Goal: Task Accomplishment & Management: Use online tool/utility

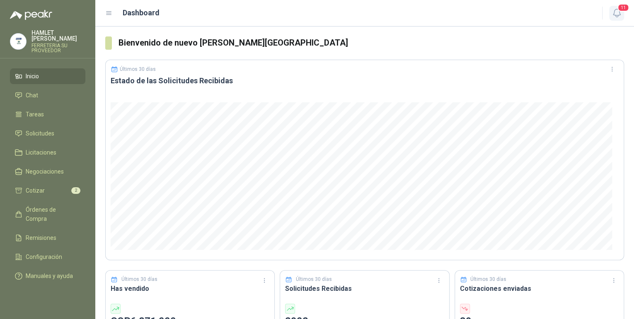
click at [620, 16] on icon "button" at bounding box center [617, 13] width 10 height 10
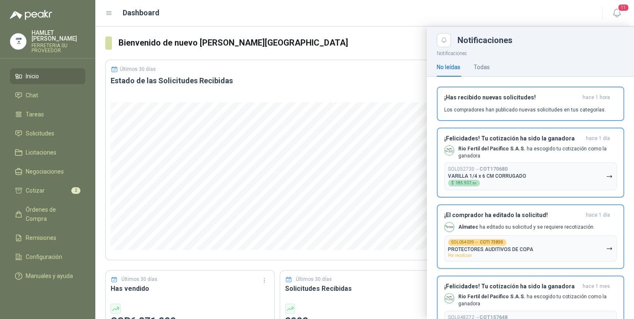
click at [378, 60] on div at bounding box center [364, 173] width 539 height 293
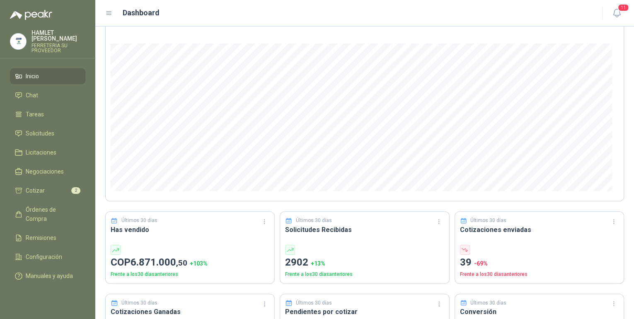
scroll to position [166, 0]
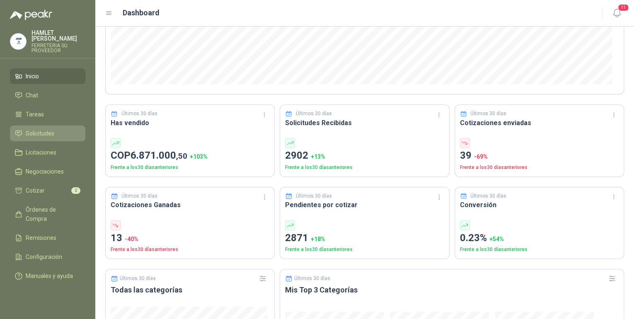
click at [49, 129] on span "Solicitudes" at bounding box center [40, 133] width 29 height 9
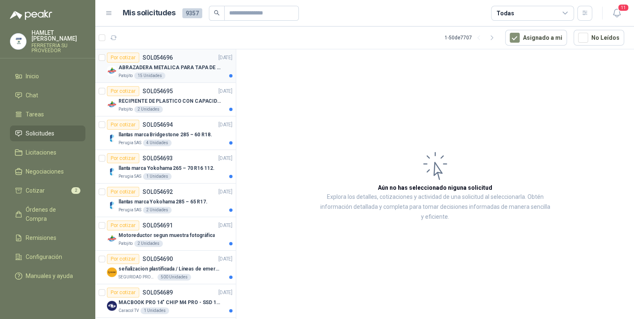
click at [170, 68] on p "ABRAZADERA METALICA PARA TAPA DE TAMBOR DE PLASTICO DE 50 LT" at bounding box center [170, 68] width 103 height 8
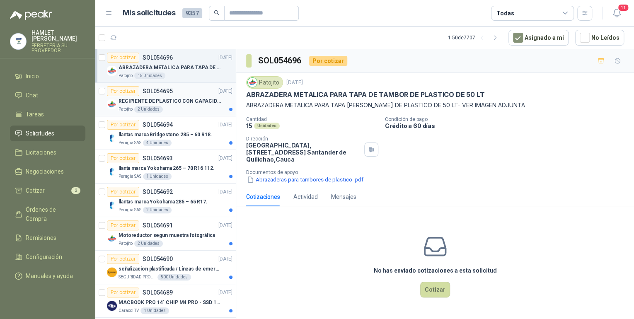
click at [165, 91] on p "SOL054695" at bounding box center [158, 91] width 30 height 6
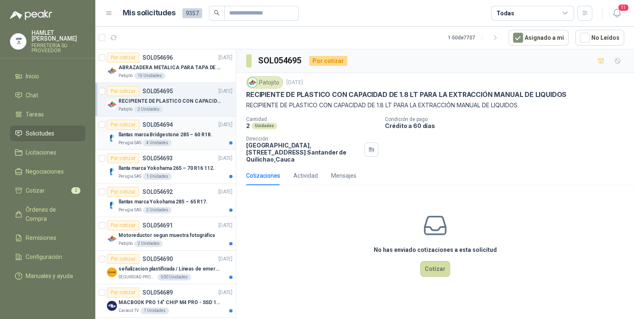
click at [188, 131] on p "llantas marca Bridgestone 285 – 60 R18." at bounding box center [165, 135] width 93 height 8
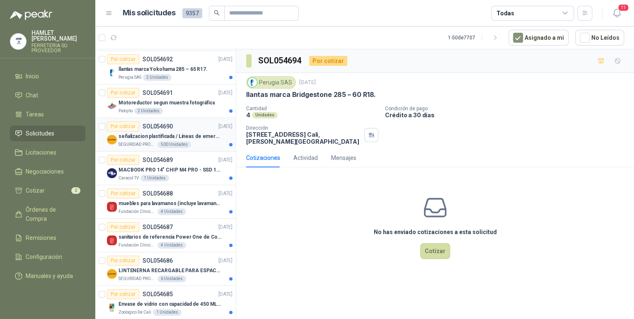
scroll to position [66, 0]
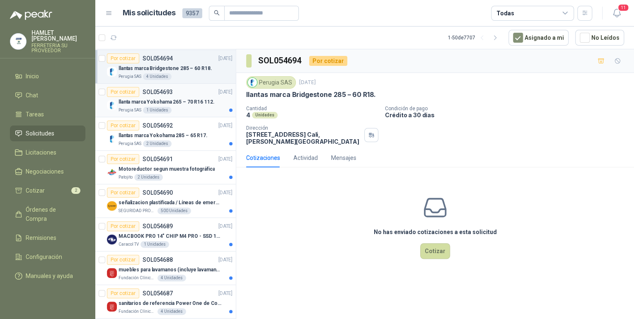
click at [180, 102] on p "llanta marca Yokohama 265 – 70 R16 112." at bounding box center [167, 102] width 96 height 8
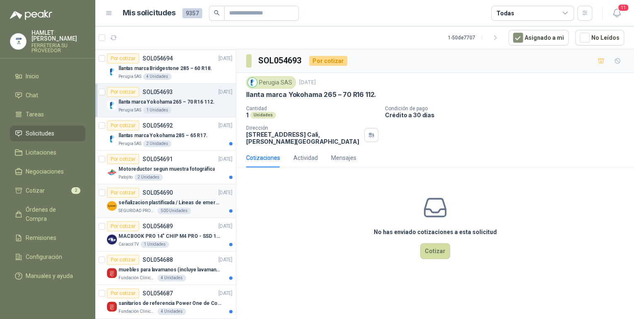
click at [207, 199] on p "señalizacion plastificada / Líneas de emergencia" at bounding box center [170, 203] width 103 height 8
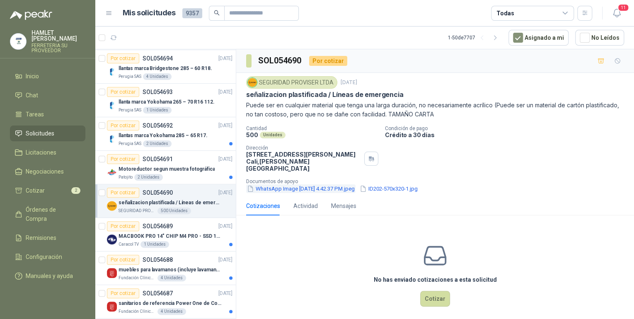
click at [292, 185] on button "WhatsApp Image [DATE] 4.42.37 PM.jpeg" at bounding box center [300, 189] width 109 height 9
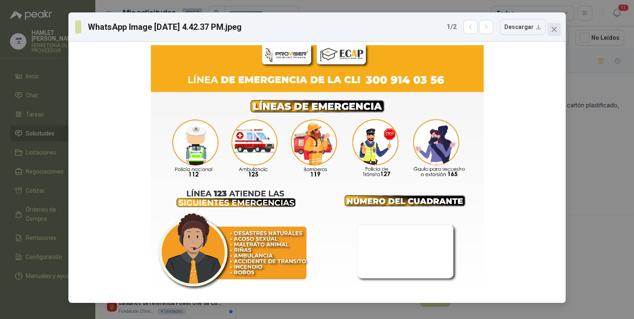
click at [557, 29] on icon "close" at bounding box center [554, 29] width 7 height 7
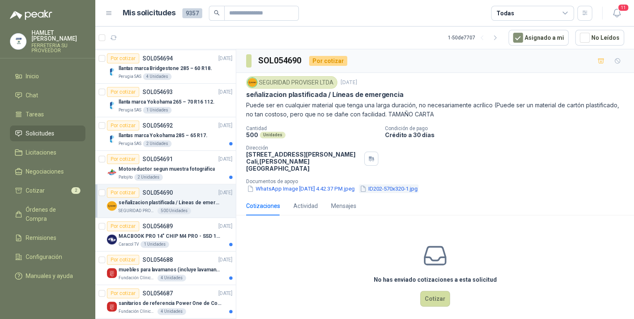
click at [419, 185] on button "ID202-570x320-1.jpg" at bounding box center [389, 189] width 60 height 9
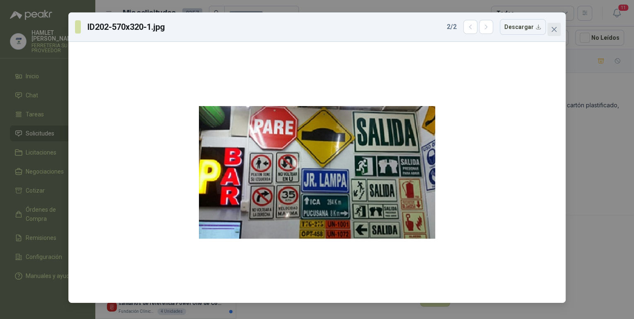
click at [554, 30] on icon "close" at bounding box center [554, 29] width 7 height 7
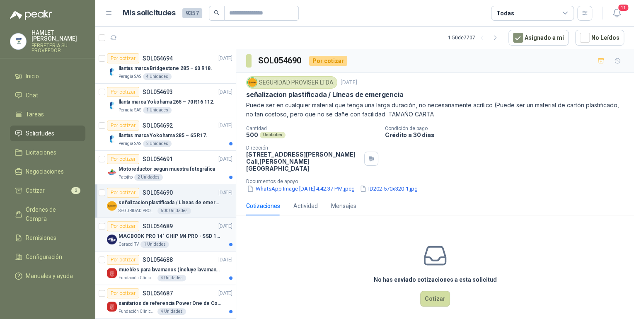
click at [164, 228] on p "SOL054689" at bounding box center [158, 227] width 30 height 6
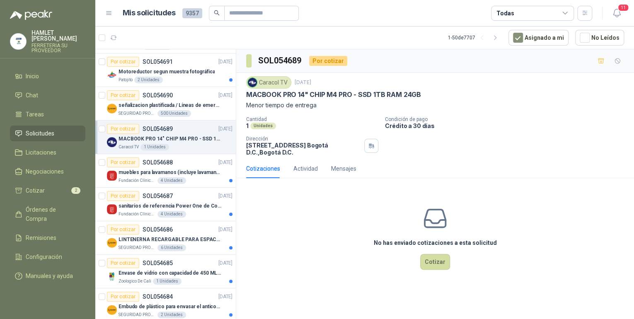
scroll to position [166, 0]
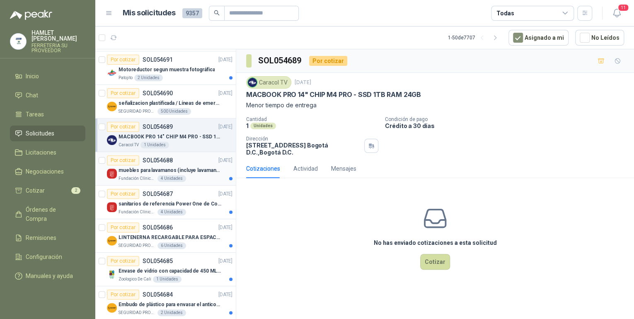
click at [181, 171] on p "muebles para lavamanos (incluye lavamanos)" at bounding box center [170, 171] width 103 height 8
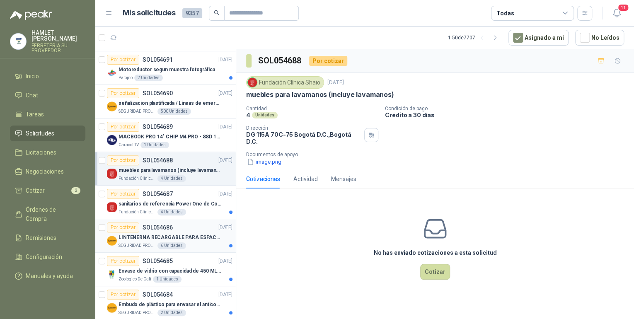
click at [174, 233] on div "LINTENERNA RECARGABLE PARA ESPACIOS ABIERTOS 100-120MTS" at bounding box center [176, 238] width 114 height 10
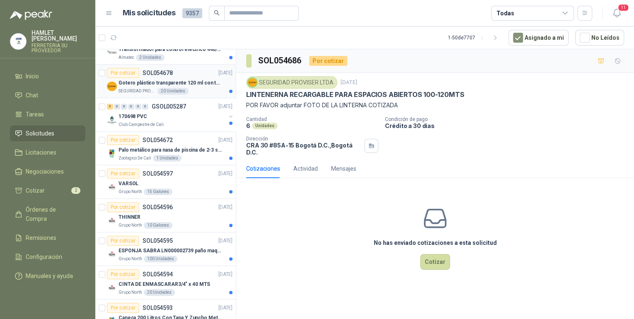
scroll to position [564, 0]
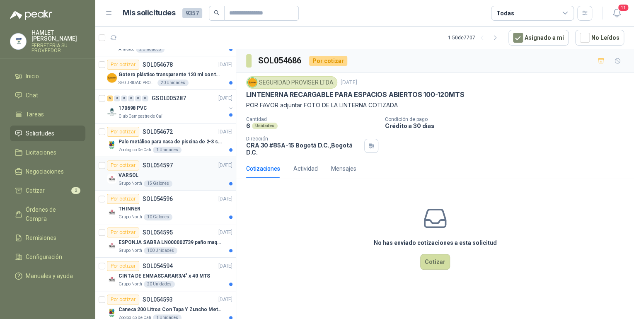
click at [182, 173] on div "VARSOL" at bounding box center [176, 175] width 114 height 10
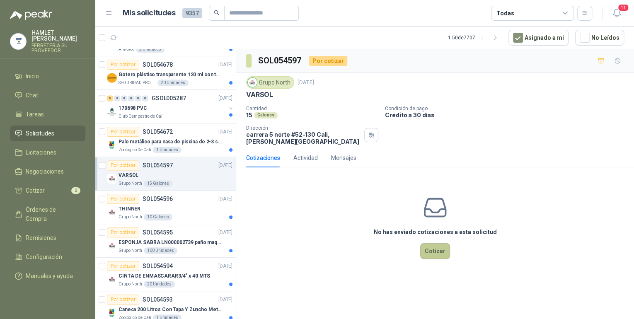
click at [435, 251] on button "Cotizar" at bounding box center [435, 251] width 30 height 16
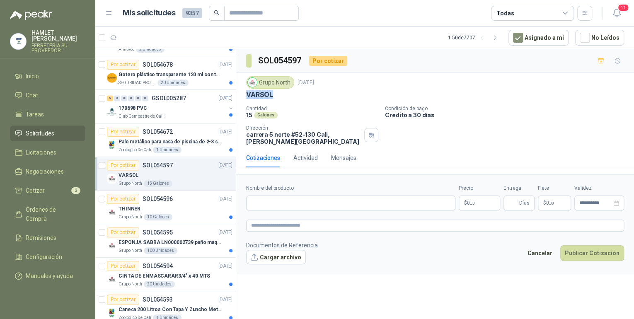
drag, startPoint x: 243, startPoint y: 94, endPoint x: 276, endPoint y: 94, distance: 32.8
click at [276, 94] on div "Grupo North [DATE] VARSOL Cantidad 15 Galones Condición de pago Crédito a 30 dí…" at bounding box center [435, 110] width 398 height 75
drag, startPoint x: 276, startPoint y: 94, endPoint x: 268, endPoint y: 92, distance: 7.9
drag, startPoint x: 268, startPoint y: 92, endPoint x: 264, endPoint y: 95, distance: 5.4
copy p "VARSOL"
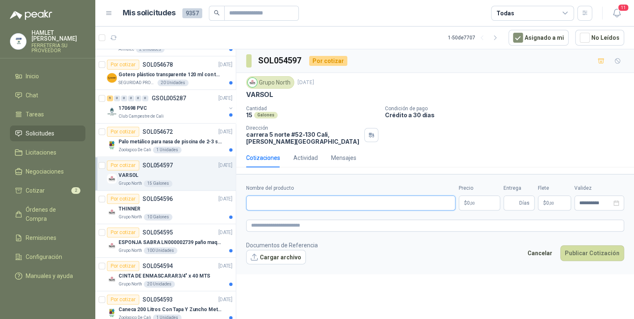
click at [271, 199] on input "Nombre del producto" at bounding box center [350, 203] width 209 height 15
paste input "******"
type input "******"
click at [271, 226] on textarea at bounding box center [435, 226] width 378 height 12
paste textarea "**********"
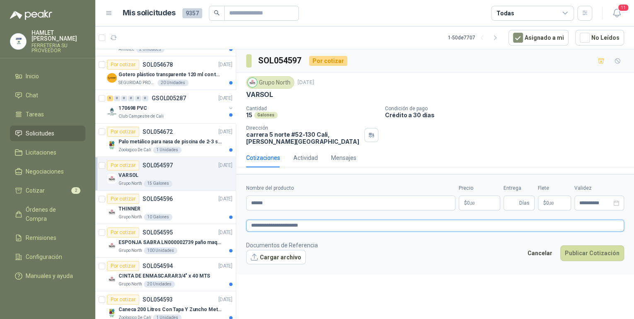
type textarea "**********"
click at [471, 205] on body "[PERSON_NAME] FERRETERIA SU PROVEEDOR Inicio Chat Tareas Solicitudes Licitacion…" at bounding box center [317, 159] width 634 height 319
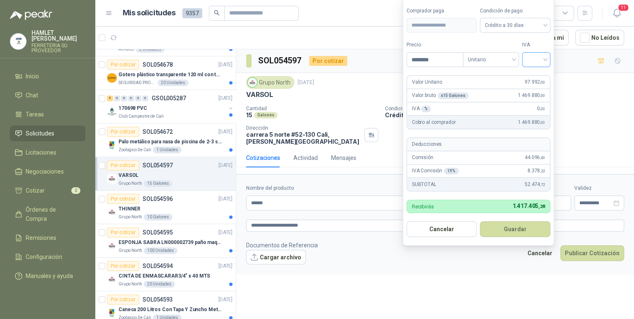
type input "********"
click at [545, 63] on input "search" at bounding box center [536, 59] width 18 height 12
click at [542, 76] on div "19%" at bounding box center [538, 77] width 15 height 9
click at [507, 232] on button "Guardar" at bounding box center [516, 229] width 71 height 16
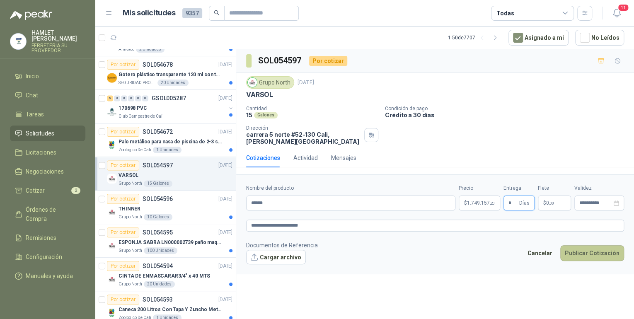
type input "*"
click at [600, 253] on button "Publicar Cotización" at bounding box center [593, 253] width 64 height 16
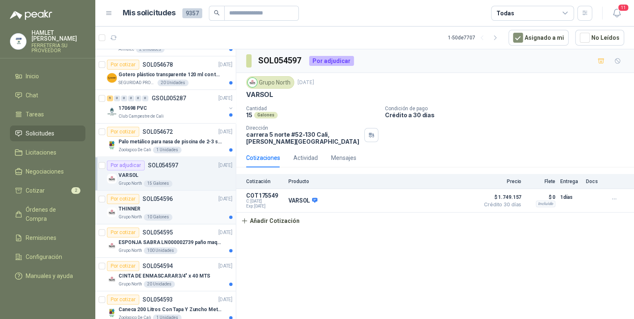
click at [194, 204] on div "THINNER" at bounding box center [176, 209] width 114 height 10
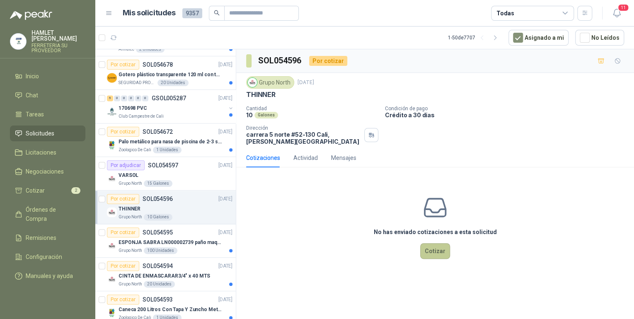
click at [446, 250] on button "Cotizar" at bounding box center [435, 251] width 30 height 16
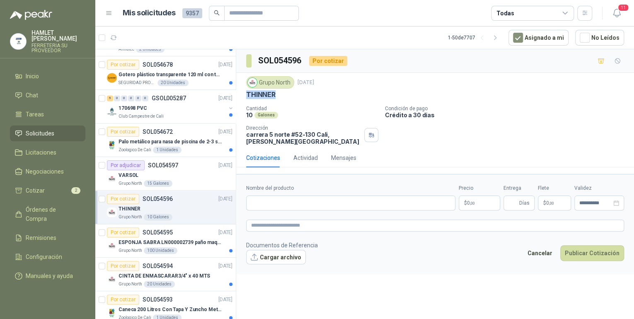
drag, startPoint x: 279, startPoint y: 92, endPoint x: 242, endPoint y: 97, distance: 37.6
click at [242, 97] on div "Grupo North [DATE] THINNER Cantidad 10 Galones Condición de pago Crédito a 30 d…" at bounding box center [435, 110] width 398 height 75
drag, startPoint x: 242, startPoint y: 97, endPoint x: 254, endPoint y: 93, distance: 12.5
copy p "THINNER"
click at [260, 204] on input "Nombre del producto" at bounding box center [350, 203] width 209 height 15
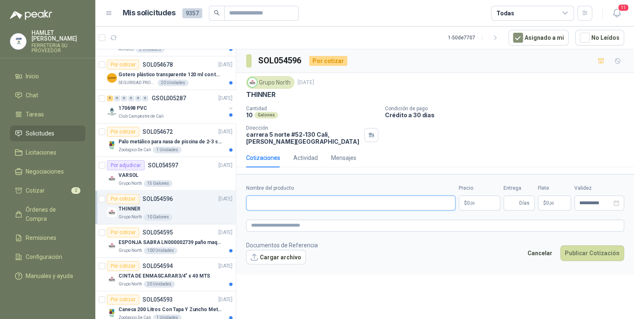
paste input "*******"
type input "*******"
click at [265, 224] on textarea at bounding box center [435, 226] width 378 height 12
click at [271, 226] on textarea at bounding box center [435, 226] width 378 height 12
paste textarea "**********"
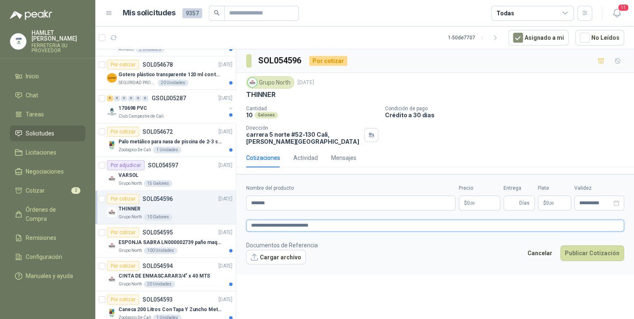
type textarea "**********"
click at [473, 206] on p "$ 0 ,00" at bounding box center [479, 203] width 41 height 15
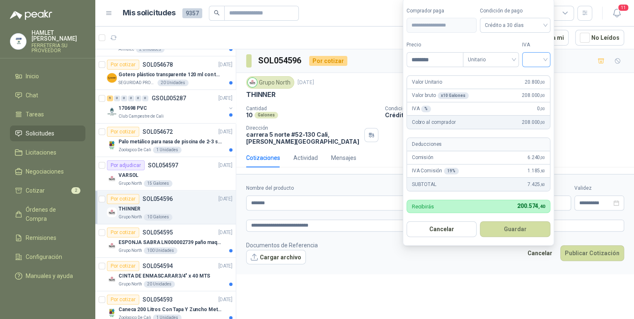
type input "********"
click at [545, 59] on input "search" at bounding box center [536, 59] width 18 height 12
click at [536, 72] on div "19%" at bounding box center [538, 77] width 25 height 13
click at [512, 231] on button "Guardar" at bounding box center [516, 229] width 71 height 16
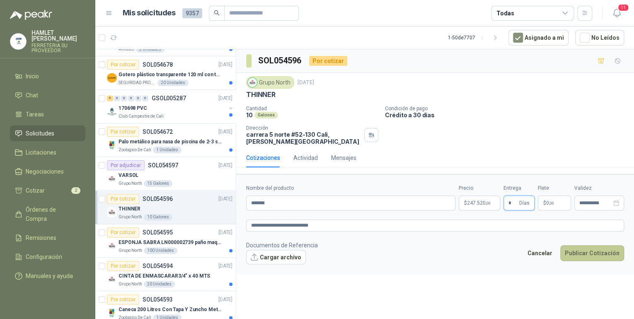
type input "*"
click at [585, 252] on button "Publicar Cotización" at bounding box center [593, 253] width 64 height 16
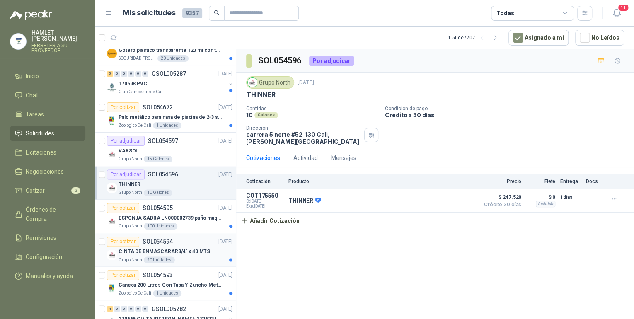
scroll to position [630, 0]
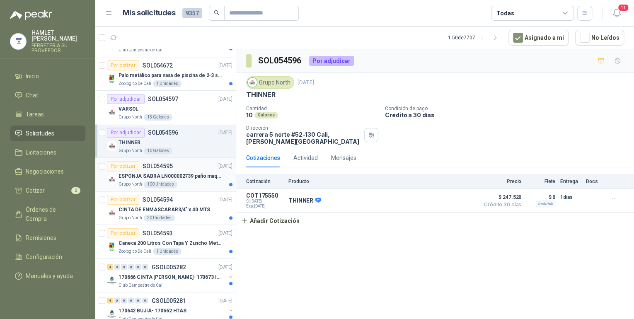
click at [182, 174] on p "ESPONJA SABRA LN000002739 paño maquina 3m 14cm x10 m" at bounding box center [170, 176] width 103 height 8
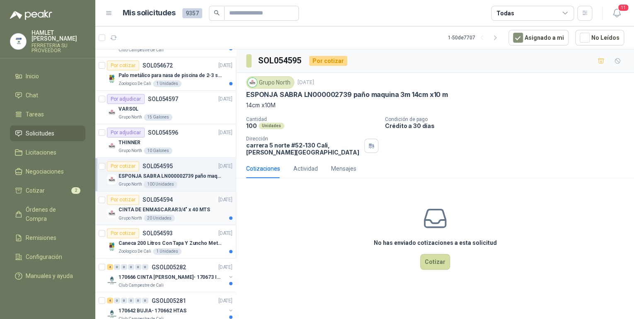
click at [175, 199] on div "Por cotizar SOL054594 [DATE]" at bounding box center [170, 200] width 126 height 10
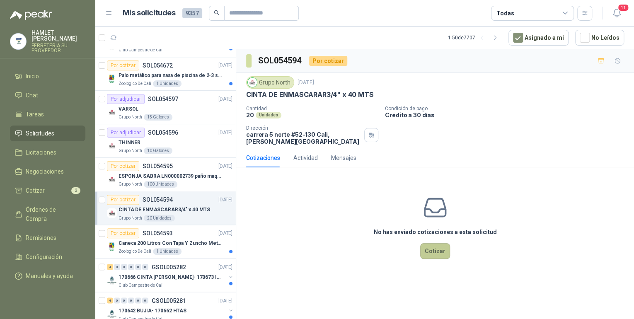
click at [431, 252] on button "Cotizar" at bounding box center [435, 251] width 30 height 16
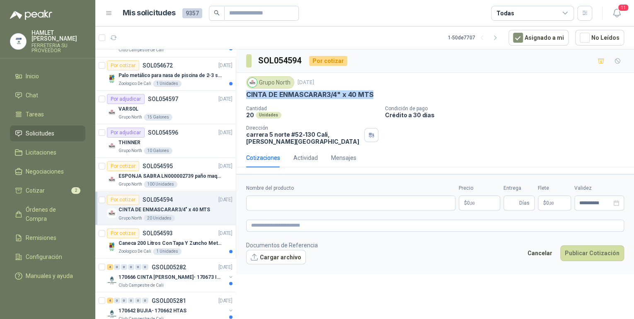
drag, startPoint x: 242, startPoint y: 95, endPoint x: 376, endPoint y: 95, distance: 133.5
click at [376, 95] on div "Grupo North [DATE] CINTA DE ENMASCARAR3/4" x 40 MTS Cantidad 20 Unidades Condic…" at bounding box center [435, 110] width 398 height 75
drag, startPoint x: 376, startPoint y: 95, endPoint x: 358, endPoint y: 92, distance: 17.7
copy p "CINTA DE ENMASCARAR3/4" x 40 MTS"
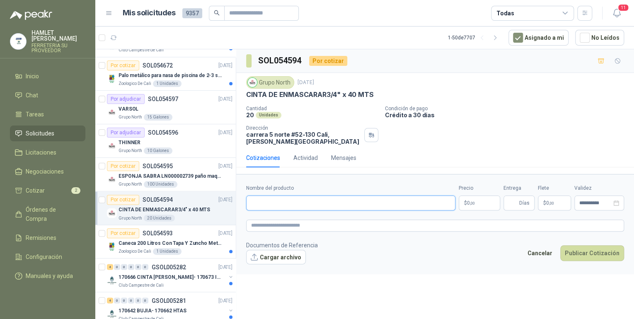
click at [270, 203] on input "Nombre del producto" at bounding box center [350, 203] width 209 height 15
paste input "**********"
type input "**********"
click at [256, 223] on textarea at bounding box center [435, 226] width 378 height 12
paste textarea "**********"
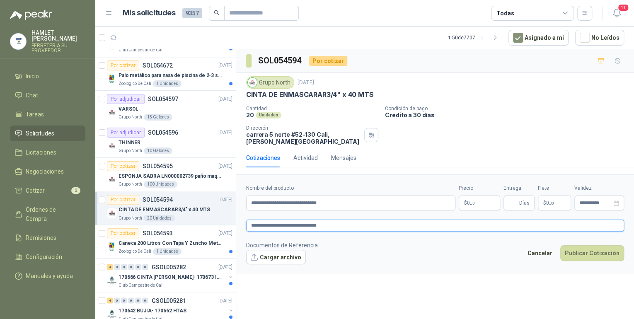
type textarea "**********"
click at [471, 205] on body "[PERSON_NAME] FERRETERIA SU PROVEEDOR Inicio Chat Tareas Solicitudes Licitacion…" at bounding box center [317, 159] width 634 height 319
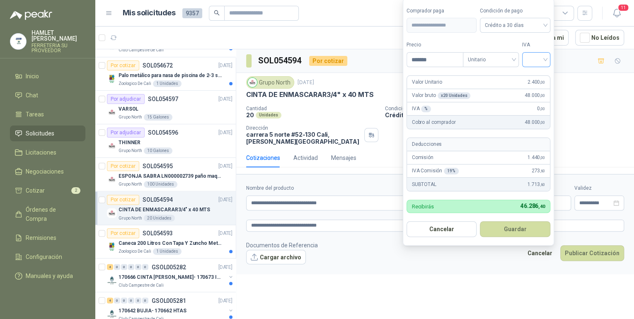
click at [549, 59] on div at bounding box center [536, 59] width 28 height 15
type input "*******"
click at [536, 75] on div "19%" at bounding box center [538, 77] width 15 height 9
click at [518, 228] on button "Guardar" at bounding box center [516, 229] width 71 height 16
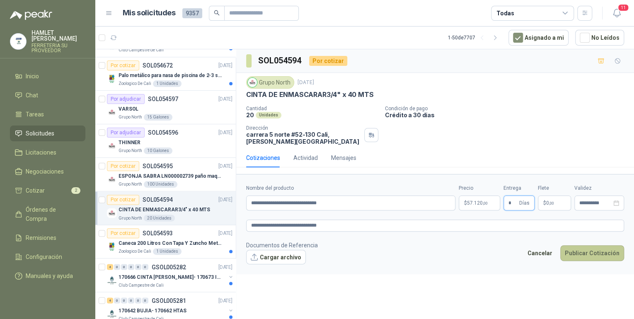
type input "*"
click at [579, 253] on button "Publicar Cotización" at bounding box center [593, 253] width 64 height 16
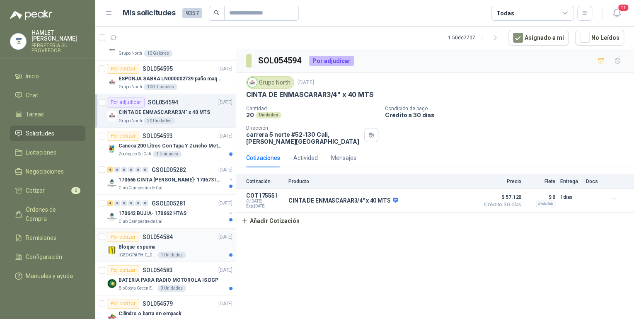
scroll to position [730, 0]
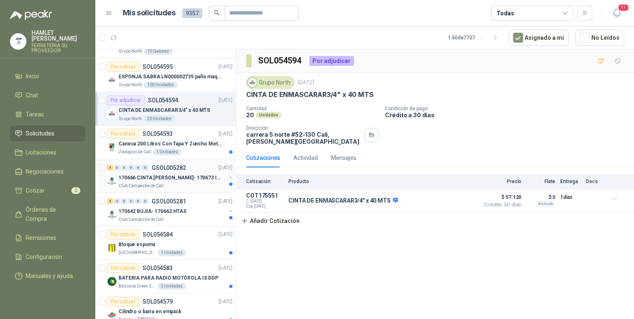
click at [181, 176] on p "170666 CINTA [PERSON_NAME]- 170673 IMPERMEABILI" at bounding box center [170, 178] width 103 height 8
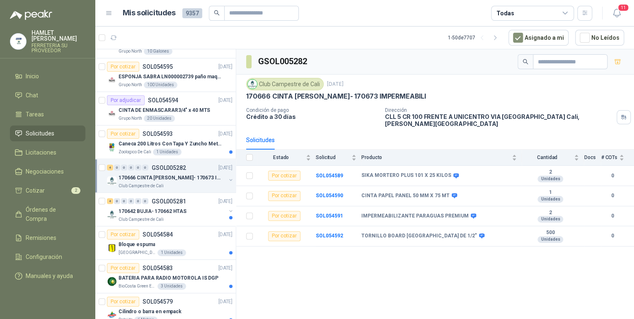
click at [163, 176] on p "170666 CINTA [PERSON_NAME]- 170673 IMPERMEABILI" at bounding box center [170, 178] width 103 height 8
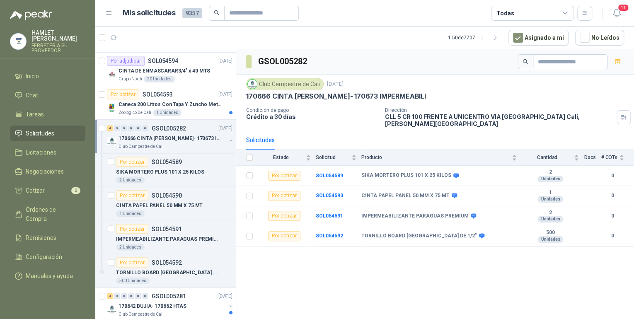
scroll to position [896, 0]
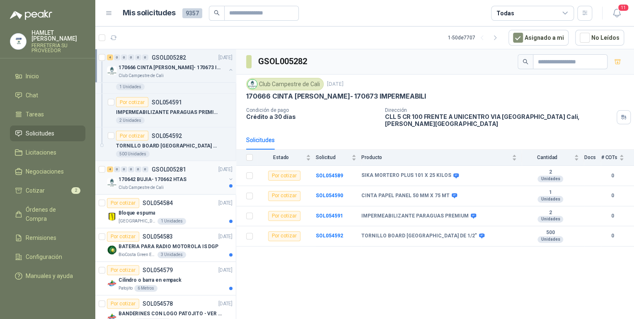
click at [209, 175] on div "170642 BUJIA- 170662 HTAS" at bounding box center [172, 180] width 107 height 10
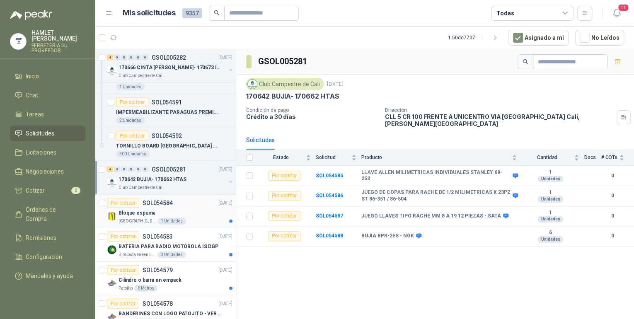
click at [184, 218] on div "[GEOGRAPHIC_DATA] 1 Unidades" at bounding box center [176, 221] width 114 height 7
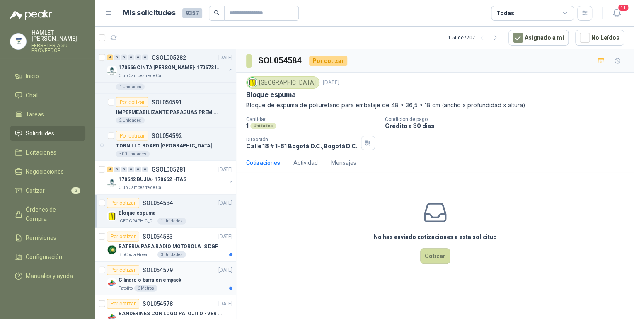
click at [173, 275] on div "Cilindro o barra en empack" at bounding box center [176, 280] width 114 height 10
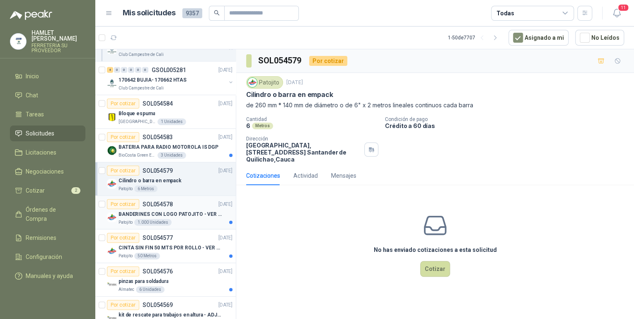
scroll to position [1161, 0]
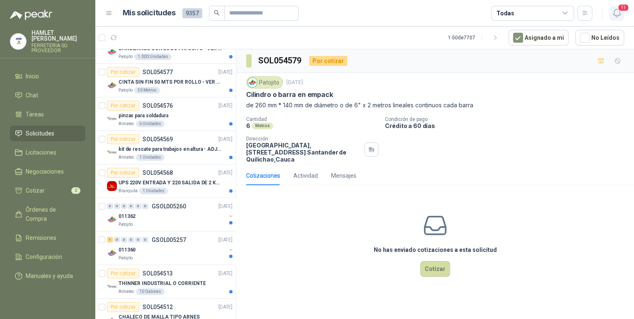
click at [619, 6] on span "11" at bounding box center [624, 8] width 12 height 8
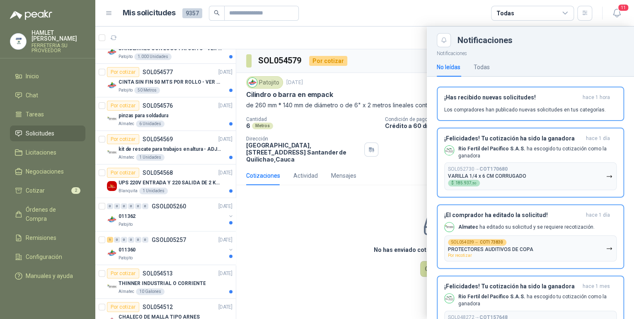
click at [342, 33] on div at bounding box center [364, 173] width 539 height 293
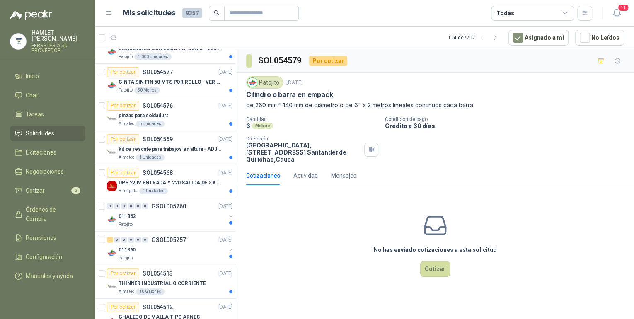
drag, startPoint x: 270, startPoint y: 172, endPoint x: 264, endPoint y: 180, distance: 9.8
drag, startPoint x: 264, startPoint y: 180, endPoint x: 248, endPoint y: 206, distance: 30.7
click at [248, 206] on div "No has enviado cotizaciones a esta solicitud Cotizar" at bounding box center [435, 245] width 398 height 106
